Goal: Navigation & Orientation: Find specific page/section

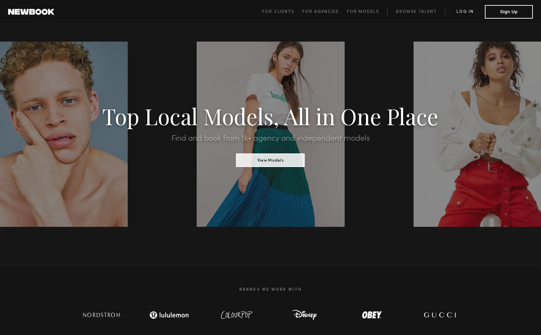
click at [468, 14] on link "Log in" at bounding box center [465, 12] width 40 height 8
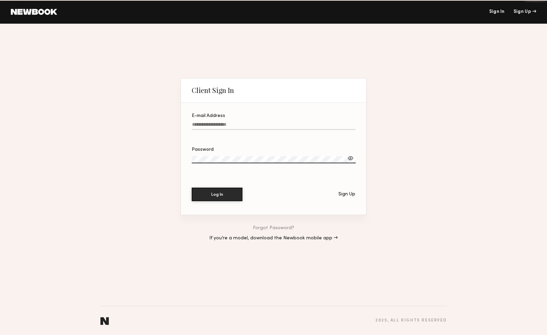
type input "**********"
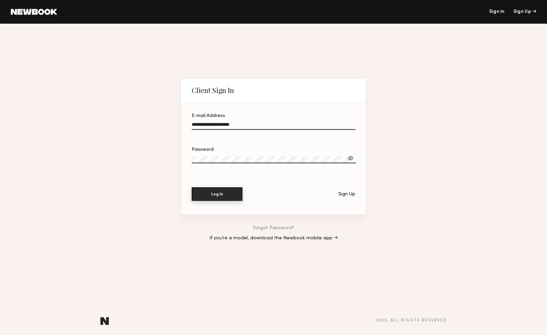
click at [219, 195] on button "Log In" at bounding box center [217, 194] width 51 height 14
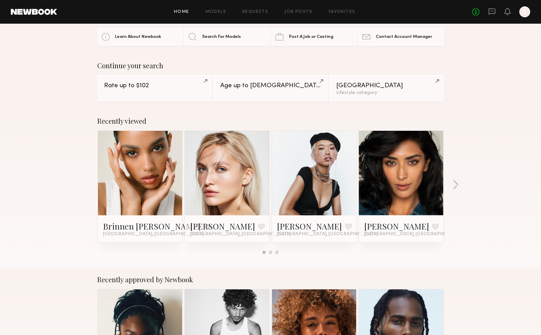
scroll to position [23, 0]
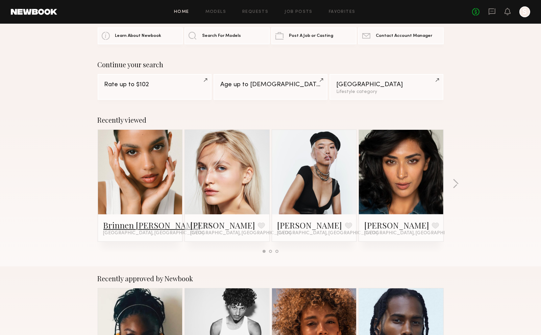
click at [125, 227] on link "Brinnen T." at bounding box center [152, 225] width 98 height 11
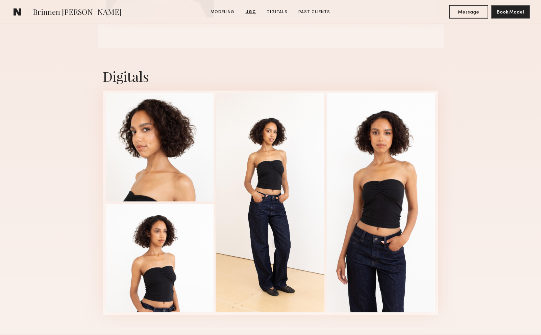
scroll to position [853, 0]
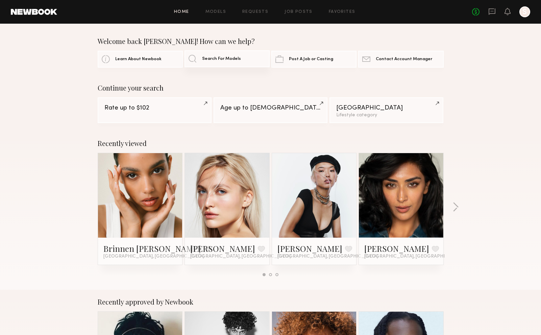
scroll to position [23, 0]
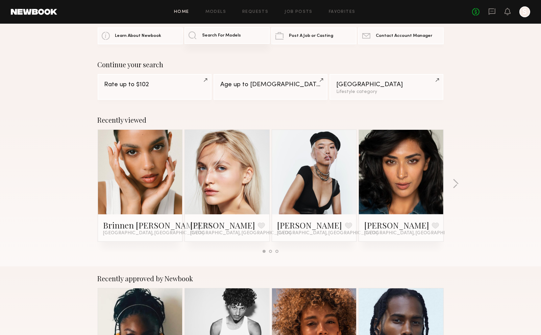
click at [198, 38] on link "Search For Models" at bounding box center [227, 35] width 85 height 17
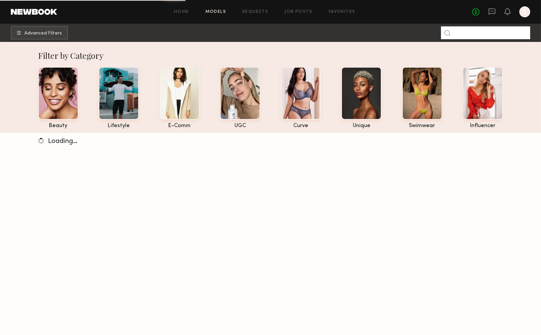
click at [464, 32] on input at bounding box center [485, 32] width 89 height 13
type input "*****"
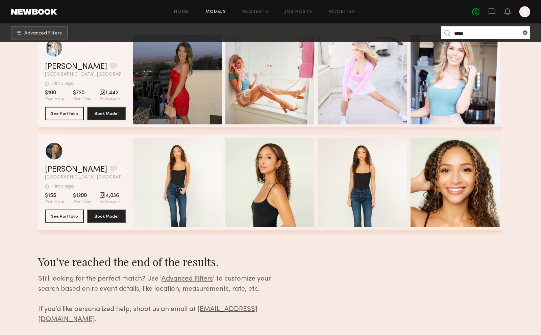
scroll to position [648, 0]
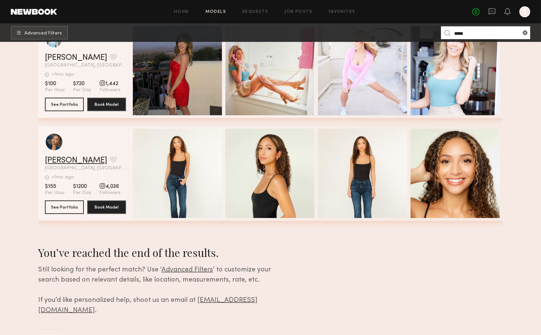
click at [60, 161] on link "[PERSON_NAME]" at bounding box center [76, 160] width 62 height 8
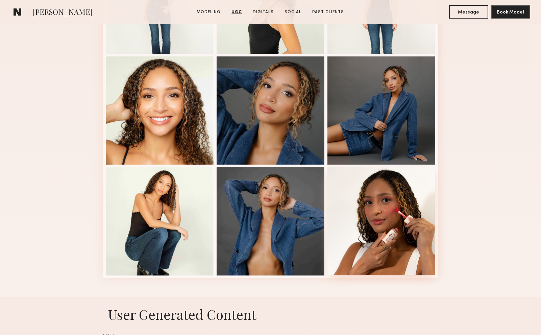
scroll to position [204, 0]
